Goal: Transaction & Acquisition: Obtain resource

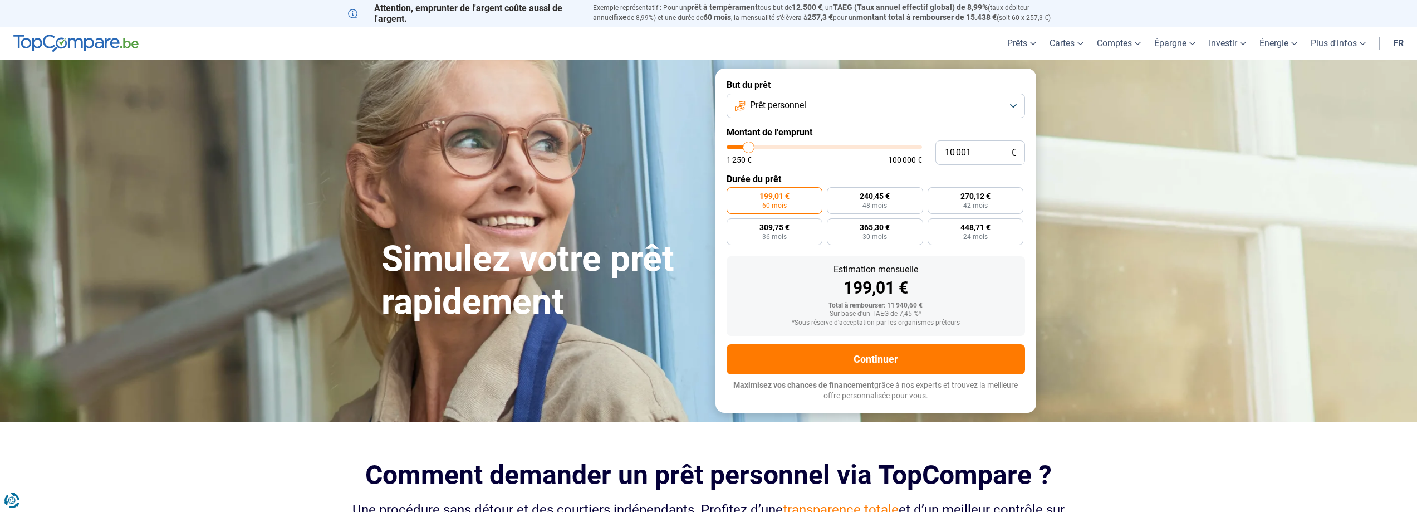
type input "11 500"
type input "11500"
type input "13 500"
type input "13500"
type input "14 250"
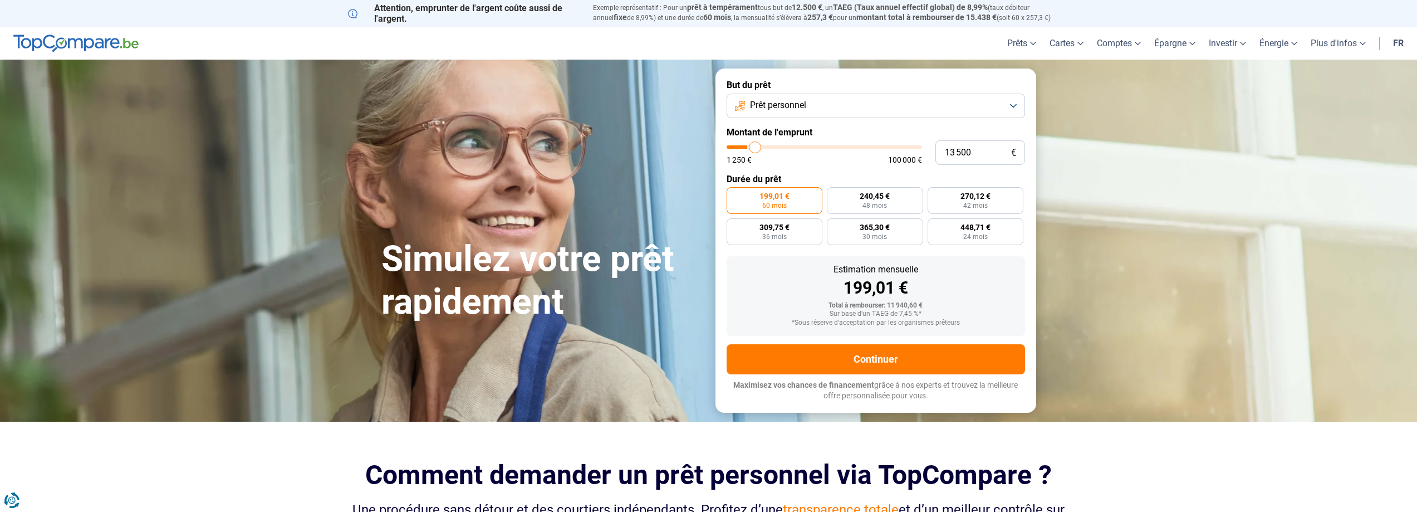
type input "14250"
type input "14 500"
type input "14500"
type input "14 750"
type input "14750"
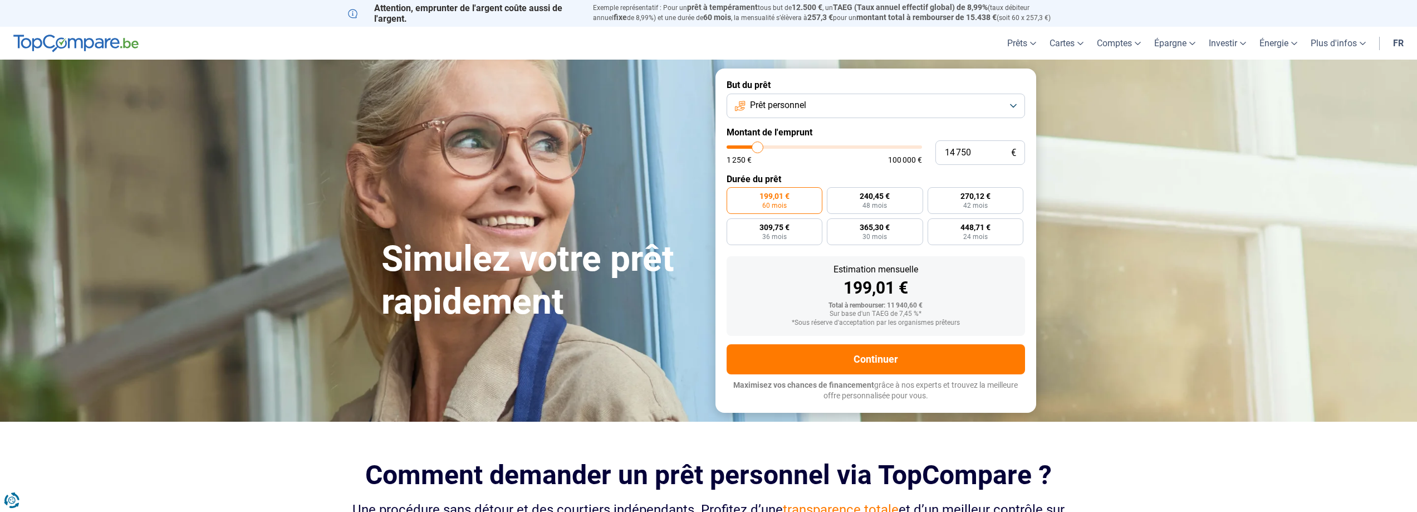
type input "15 000"
type input "15000"
type input "16 000"
type input "16000"
type input "15 750"
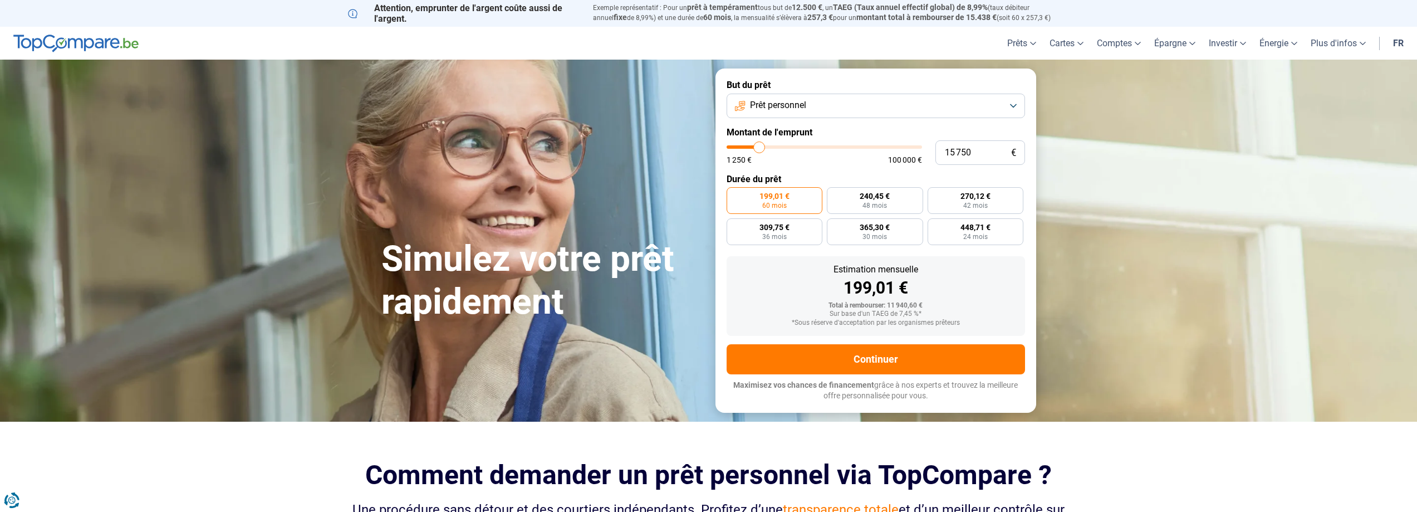
drag, startPoint x: 751, startPoint y: 148, endPoint x: 760, endPoint y: 148, distance: 8.9
type input "15750"
click at [760, 148] on input "range" at bounding box center [824, 146] width 195 height 3
click at [868, 102] on button "Prêt personnel" at bounding box center [876, 106] width 298 height 25
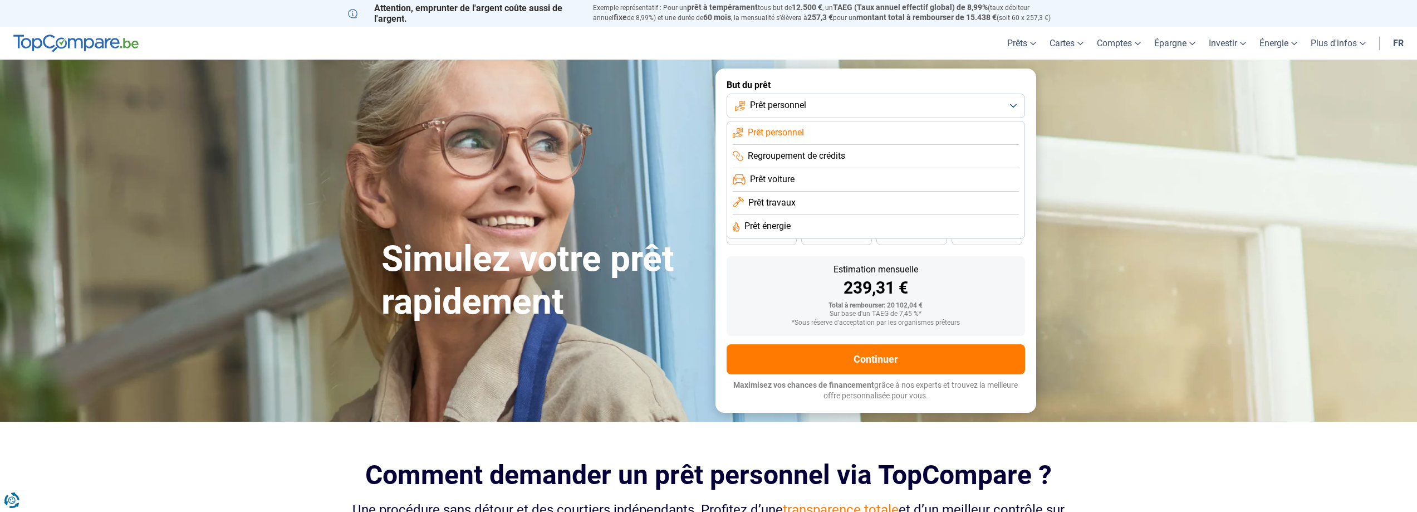
click at [841, 178] on li "Prêt voiture" at bounding box center [876, 179] width 286 height 23
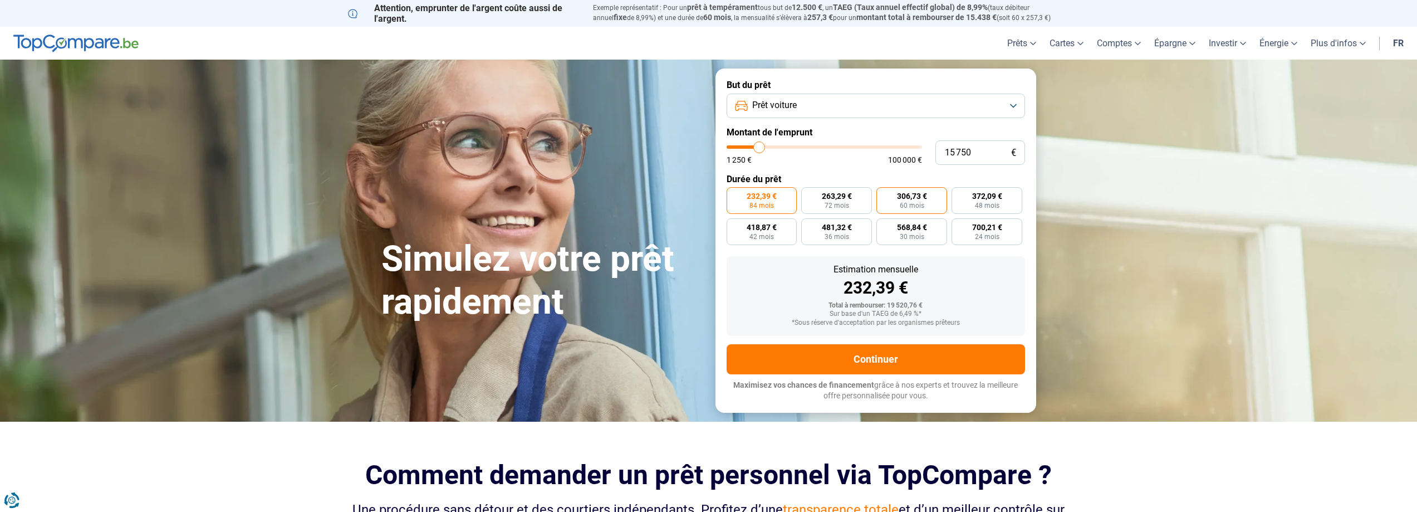
click at [918, 198] on span "306,73 €" at bounding box center [912, 196] width 30 height 8
click at [884, 194] on input "306,73 € 60 mois" at bounding box center [879, 190] width 7 height 7
radio input "true"
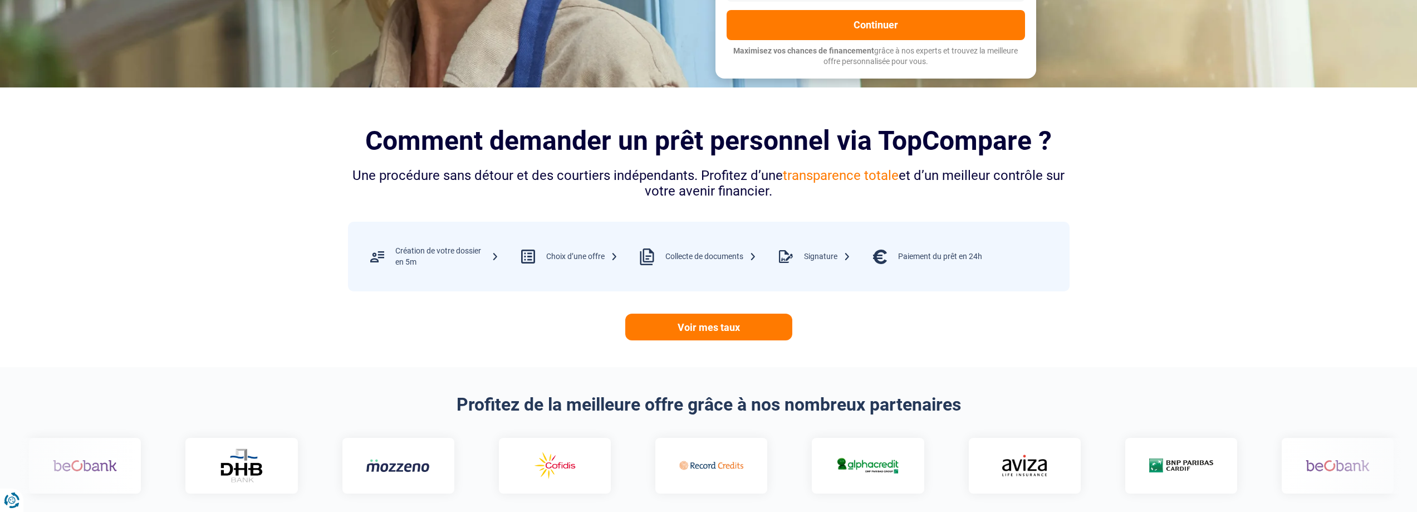
scroll to position [390, 0]
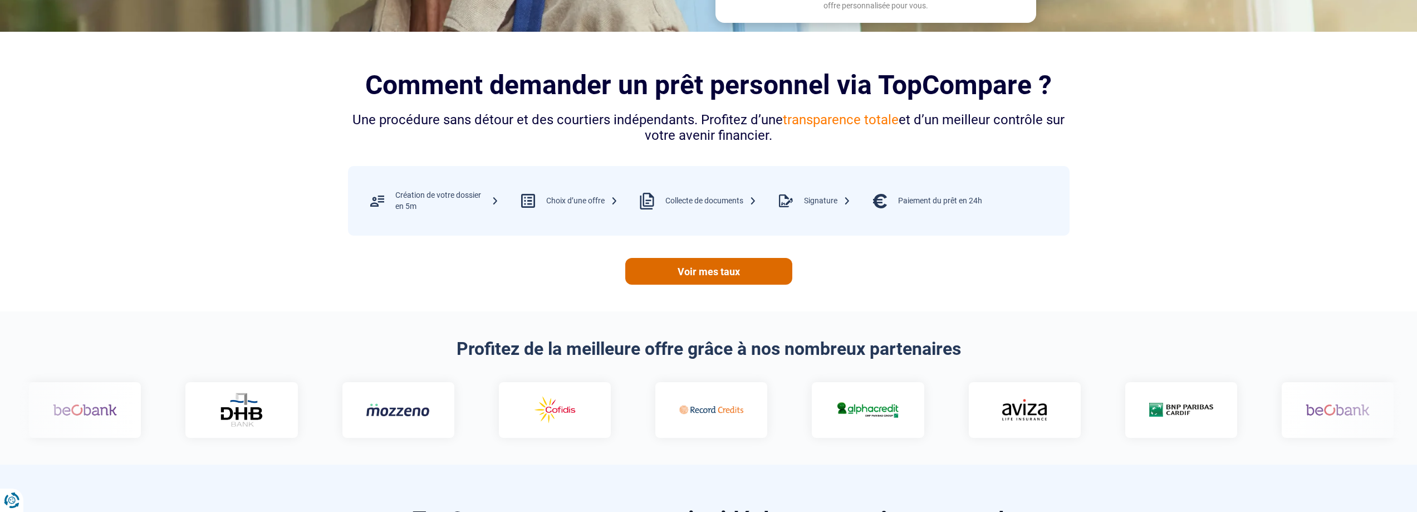
click at [734, 269] on link "Voir mes taux" at bounding box center [708, 271] width 167 height 27
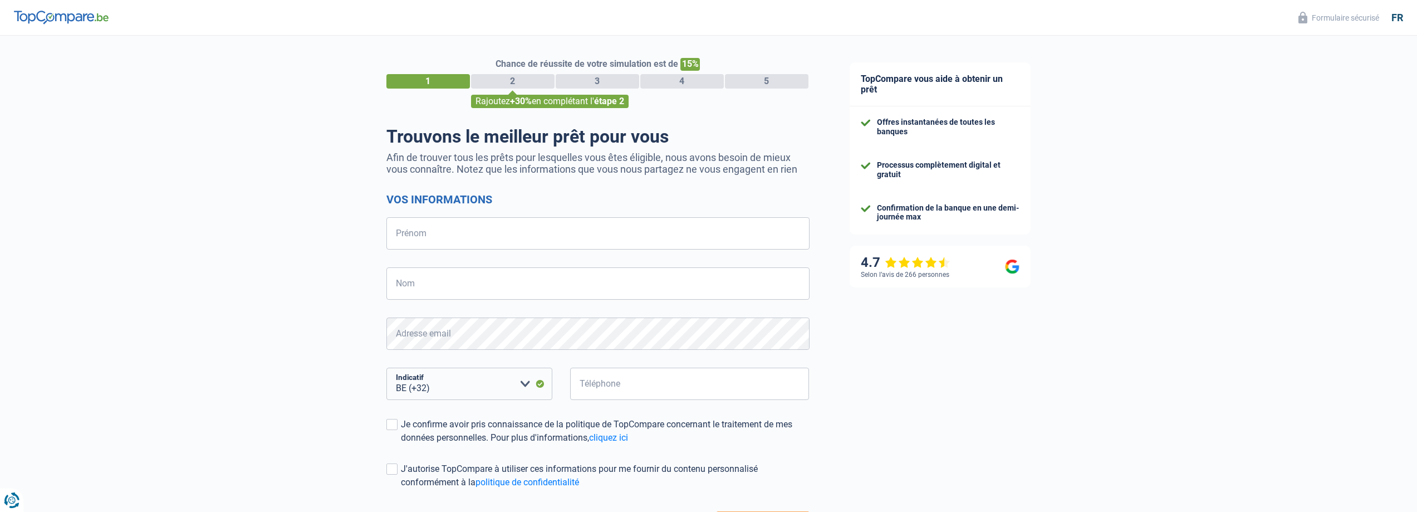
select select "32"
